Goal: Feedback & Contribution: Leave review/rating

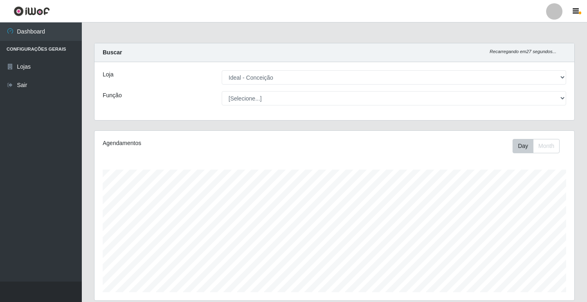
select select "231"
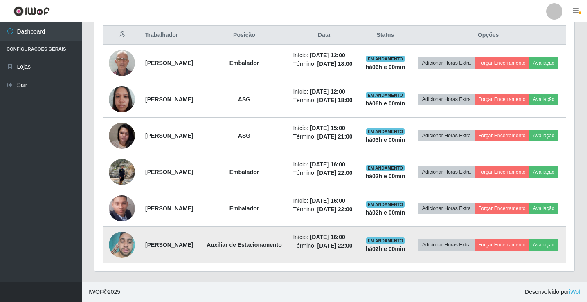
scroll to position [350, 0]
click at [529, 247] on button "Avaliação" at bounding box center [543, 244] width 29 height 11
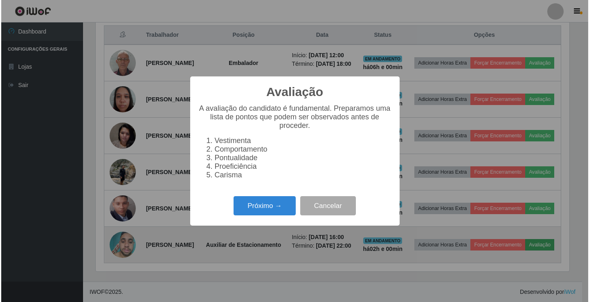
scroll to position [170, 475]
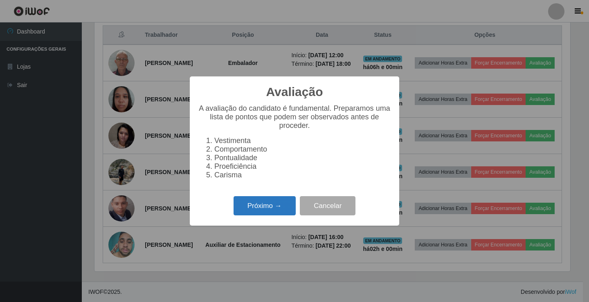
click at [273, 211] on button "Próximo →" at bounding box center [264, 205] width 62 height 19
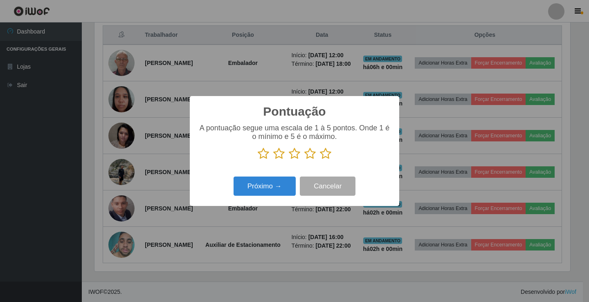
click at [275, 152] on icon at bounding box center [278, 154] width 11 height 12
click at [273, 160] on input "radio" at bounding box center [273, 160] width 0 height 0
click at [265, 154] on icon at bounding box center [263, 154] width 11 height 12
click at [258, 160] on input "radio" at bounding box center [258, 160] width 0 height 0
click at [264, 185] on button "Próximo →" at bounding box center [264, 186] width 62 height 19
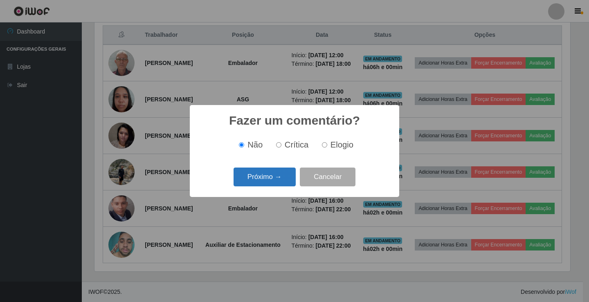
click at [255, 175] on button "Próximo →" at bounding box center [264, 177] width 62 height 19
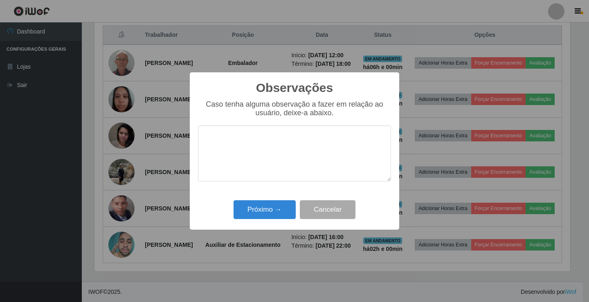
click at [225, 142] on textarea at bounding box center [294, 153] width 193 height 56
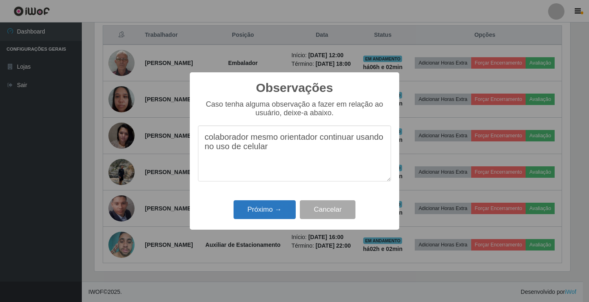
type textarea "colaborador mesmo orientador continuar usando no uso de celular"
click at [265, 210] on button "Próximo →" at bounding box center [264, 209] width 62 height 19
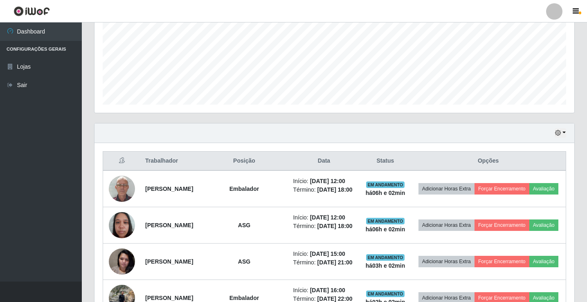
scroll to position [187, 0]
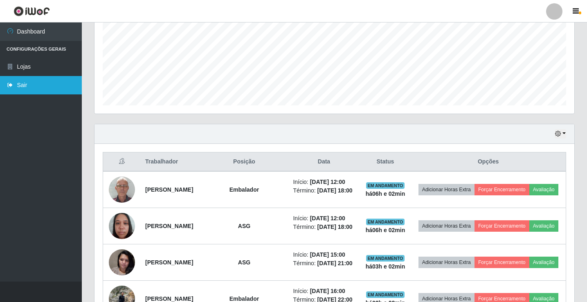
click at [16, 83] on link "Sair" at bounding box center [41, 85] width 82 height 18
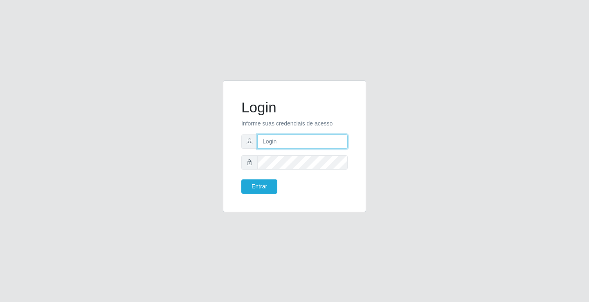
click at [291, 145] on input "text" at bounding box center [302, 141] width 90 height 14
type input "zivaneide@ideal"
click at [241, 179] on button "Entrar" at bounding box center [259, 186] width 36 height 14
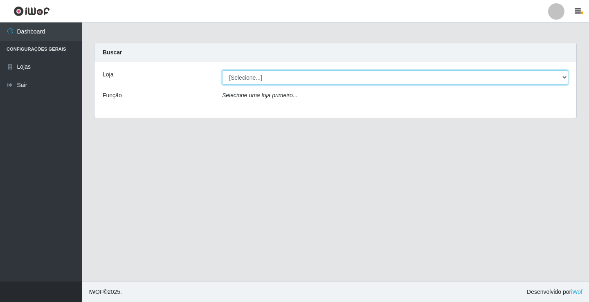
click at [565, 78] on select "[Selecione...] Ideal - Conceição" at bounding box center [395, 77] width 346 height 14
select select "231"
click at [222, 70] on select "[Selecione...] Ideal - Conceição" at bounding box center [395, 77] width 346 height 14
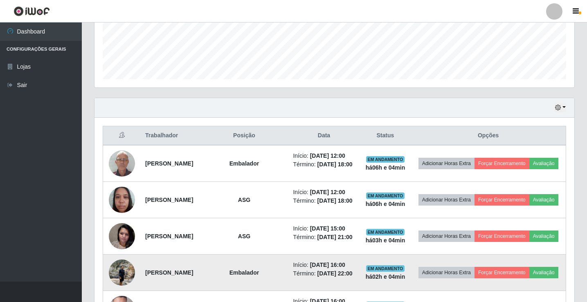
scroll to position [187, 0]
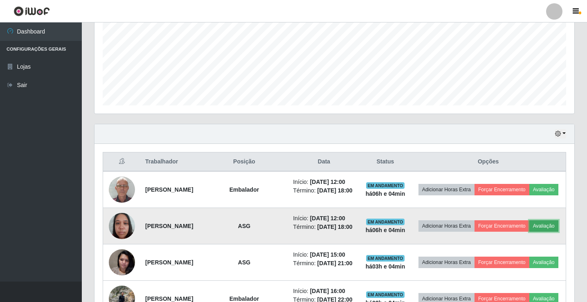
click at [529, 232] on button "Avaliação" at bounding box center [543, 225] width 29 height 11
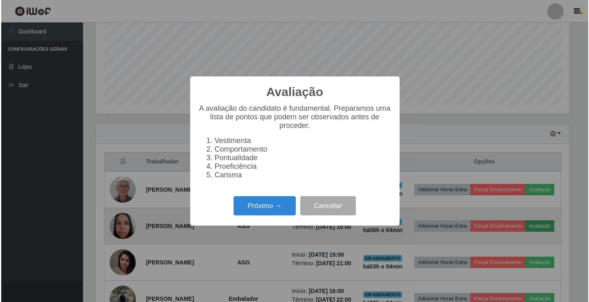
scroll to position [170, 475]
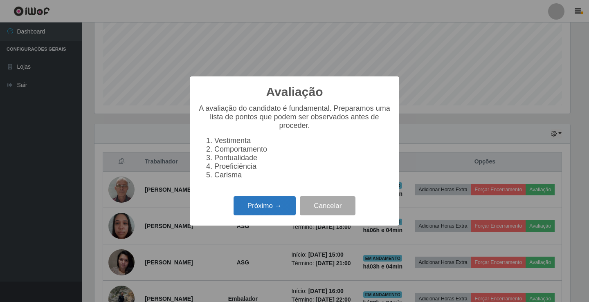
click at [267, 210] on button "Próximo →" at bounding box center [264, 205] width 62 height 19
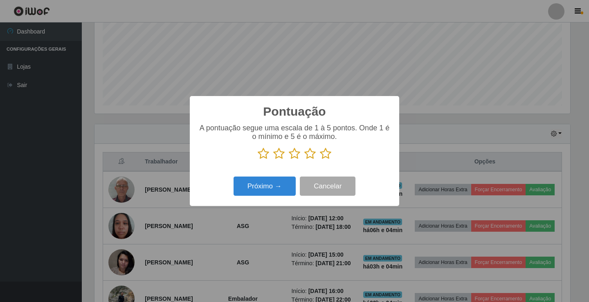
scroll to position [408603, 408297]
click at [313, 157] on icon at bounding box center [309, 154] width 11 height 12
click at [304, 160] on input "radio" at bounding box center [304, 160] width 0 height 0
click at [281, 191] on button "Próximo →" at bounding box center [264, 186] width 62 height 19
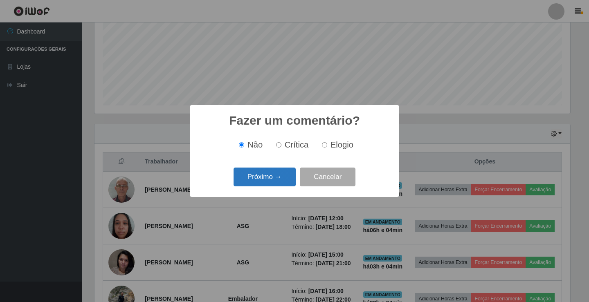
click at [262, 179] on button "Próximo →" at bounding box center [264, 177] width 62 height 19
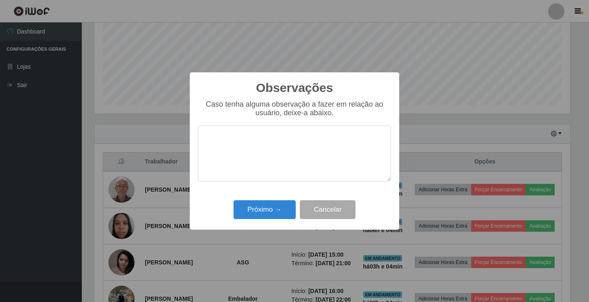
click at [244, 141] on textarea at bounding box center [294, 153] width 193 height 56
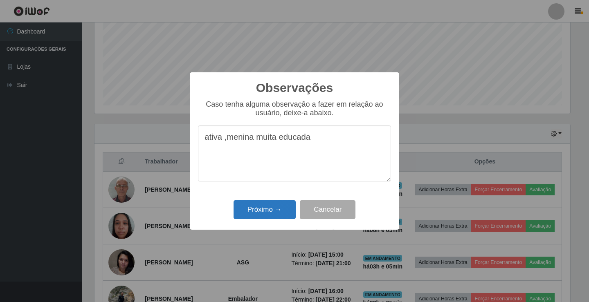
type textarea "ativa ,menina muita educada"
click at [256, 207] on button "Próximo →" at bounding box center [264, 209] width 62 height 19
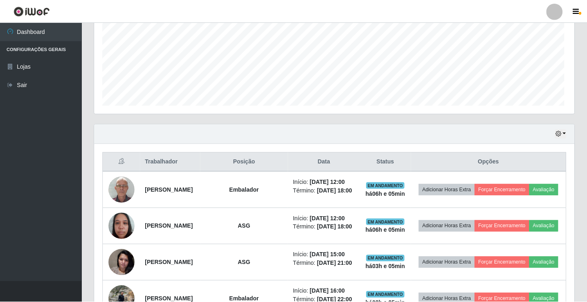
scroll to position [170, 479]
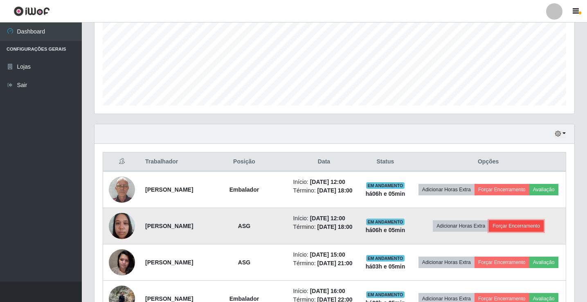
click at [511, 232] on button "Forçar Encerramento" at bounding box center [515, 225] width 55 height 11
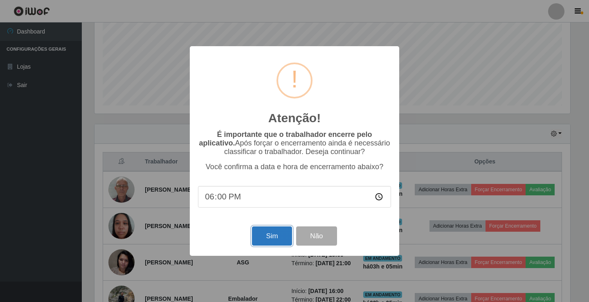
click at [280, 234] on button "Sim" at bounding box center [272, 235] width 40 height 19
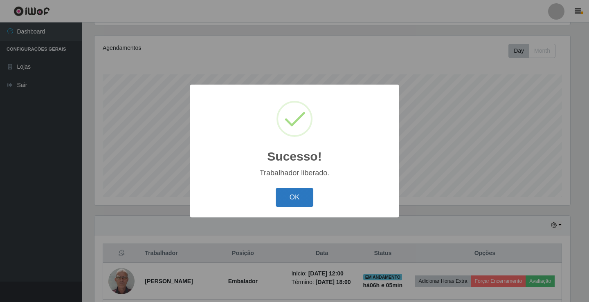
click at [292, 196] on button "OK" at bounding box center [295, 197] width 38 height 19
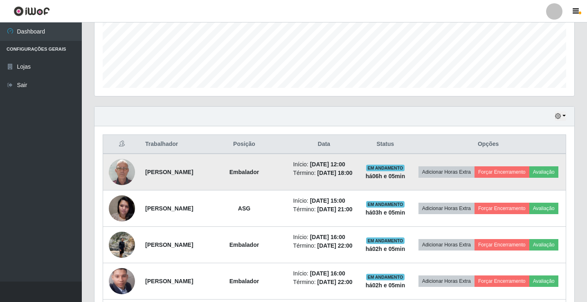
scroll to position [218, 0]
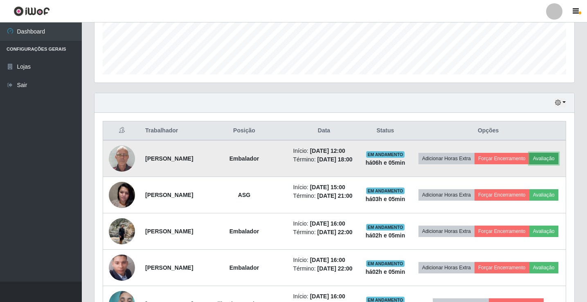
click at [529, 164] on button "Avaliação" at bounding box center [543, 158] width 29 height 11
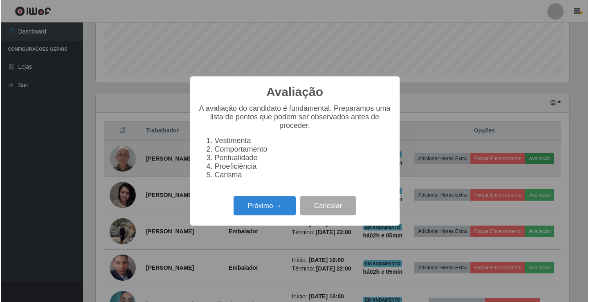
scroll to position [170, 475]
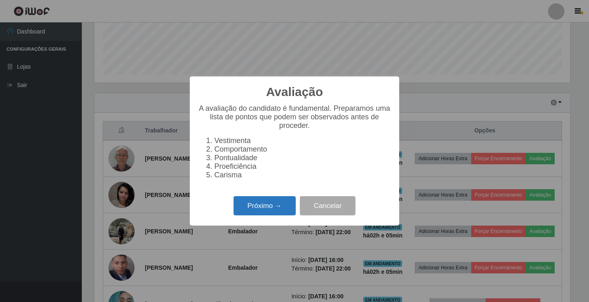
click at [286, 210] on button "Próximo →" at bounding box center [264, 205] width 62 height 19
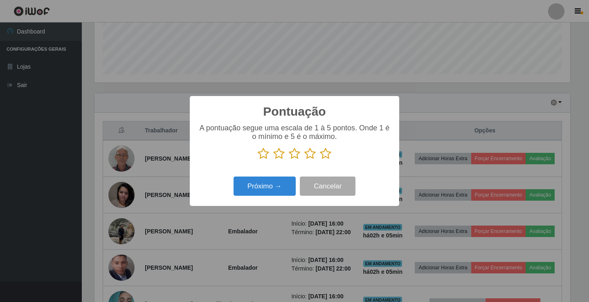
click at [310, 154] on icon at bounding box center [309, 154] width 11 height 12
click at [304, 160] on input "radio" at bounding box center [304, 160] width 0 height 0
click at [268, 188] on button "Próximo →" at bounding box center [264, 186] width 62 height 19
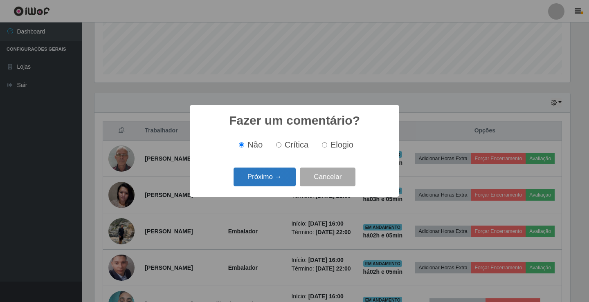
click at [269, 174] on button "Próximo →" at bounding box center [264, 177] width 62 height 19
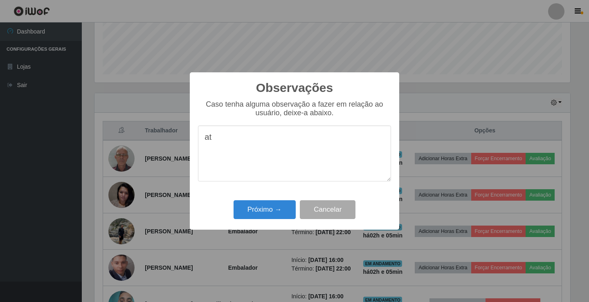
type textarea "a"
type textarea "proativo"
click at [261, 204] on button "Próximo →" at bounding box center [264, 209] width 62 height 19
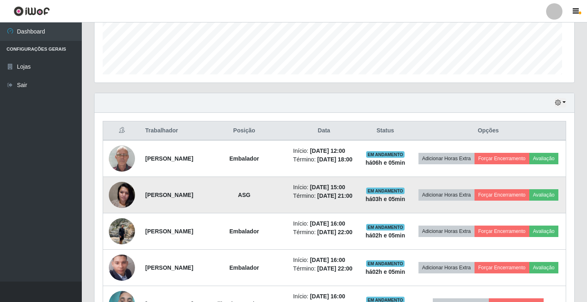
scroll to position [170, 479]
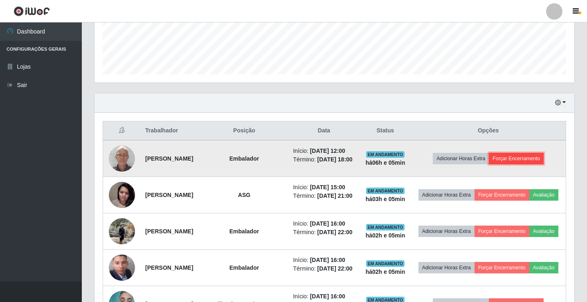
click at [528, 161] on button "Forçar Encerramento" at bounding box center [515, 158] width 55 height 11
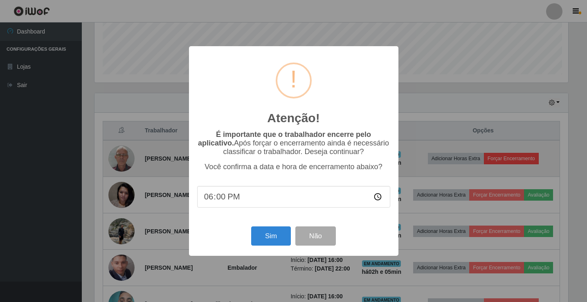
scroll to position [170, 475]
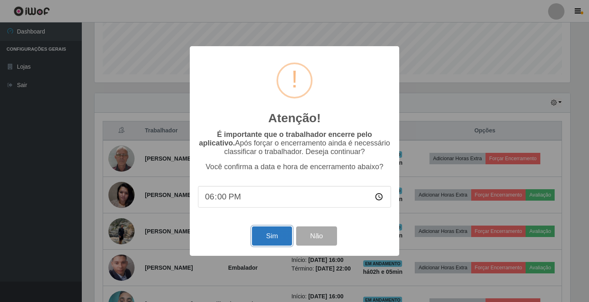
click at [262, 237] on button "Sim" at bounding box center [272, 235] width 40 height 19
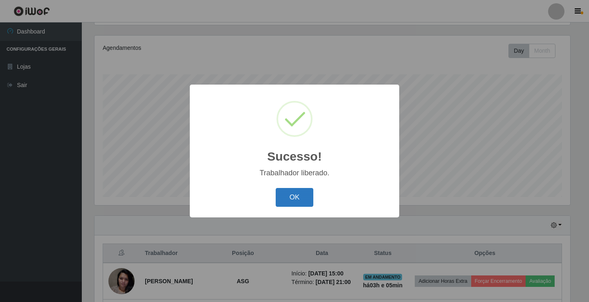
click at [299, 193] on button "OK" at bounding box center [295, 197] width 38 height 19
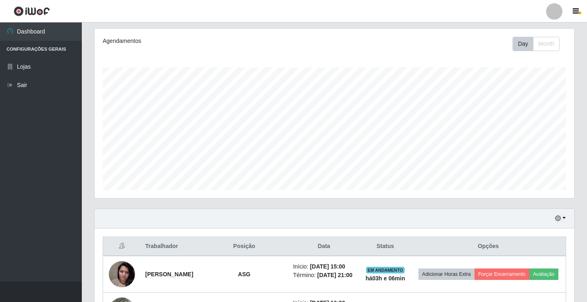
scroll to position [102, 0]
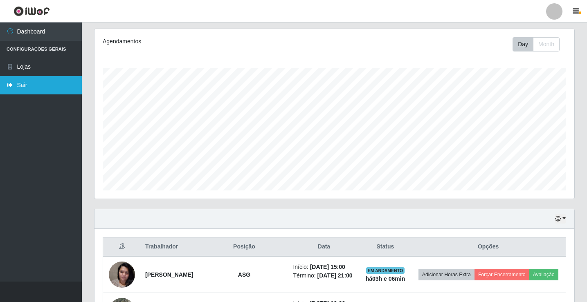
click at [30, 87] on link "Sair" at bounding box center [41, 85] width 82 height 18
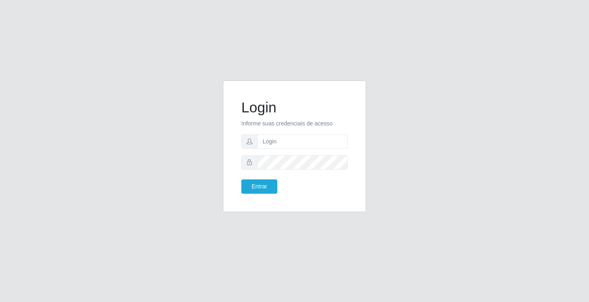
click at [503, 190] on div "Login Informe suas credenciais de acesso Entrar" at bounding box center [294, 151] width 466 height 141
